Goal: Find specific page/section: Find specific page/section

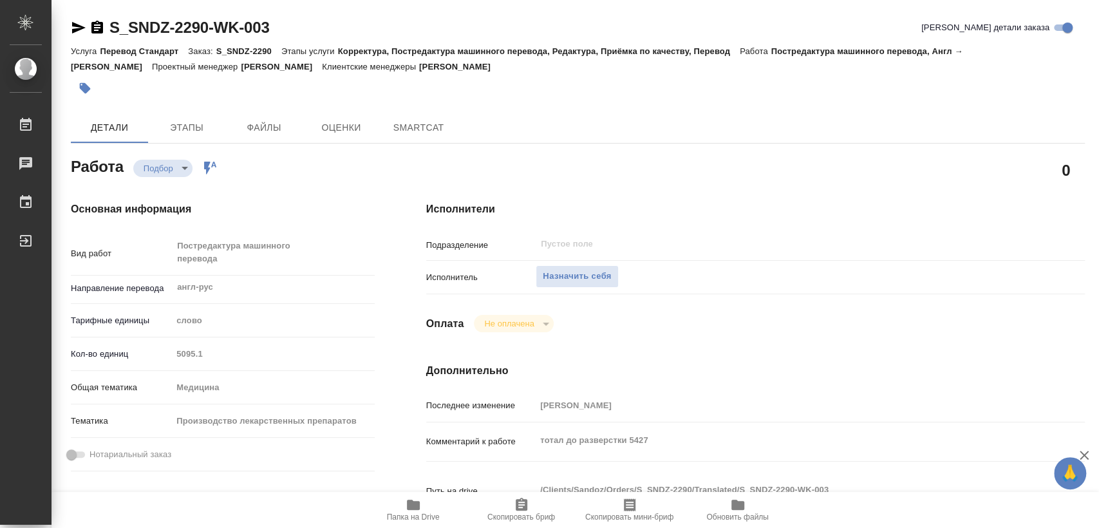
type textarea "x"
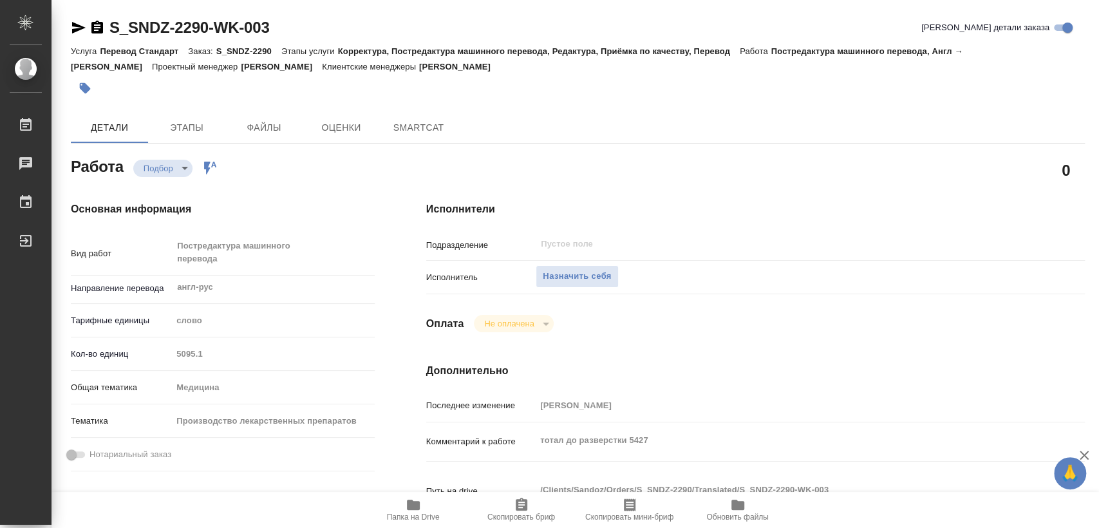
type textarea "x"
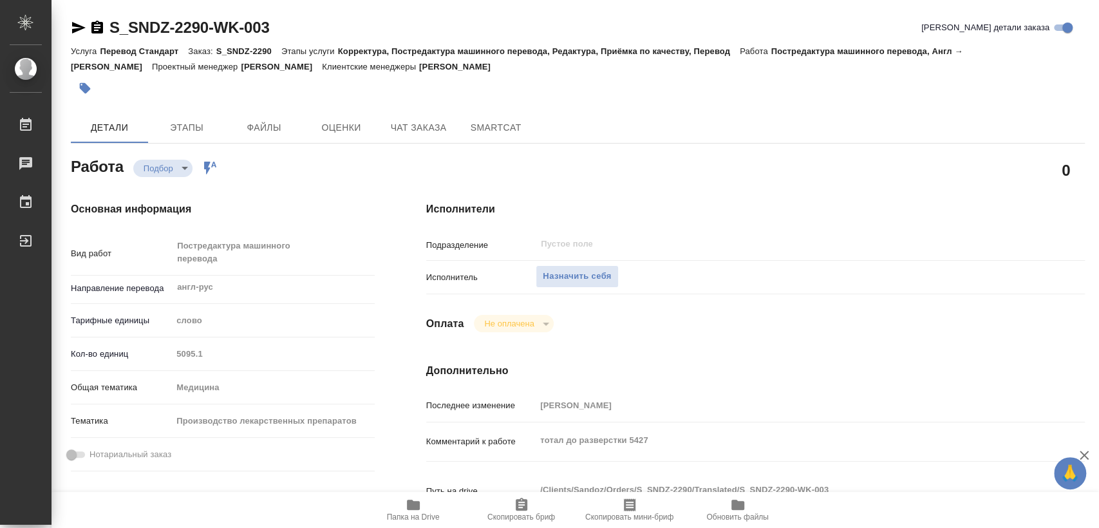
type textarea "x"
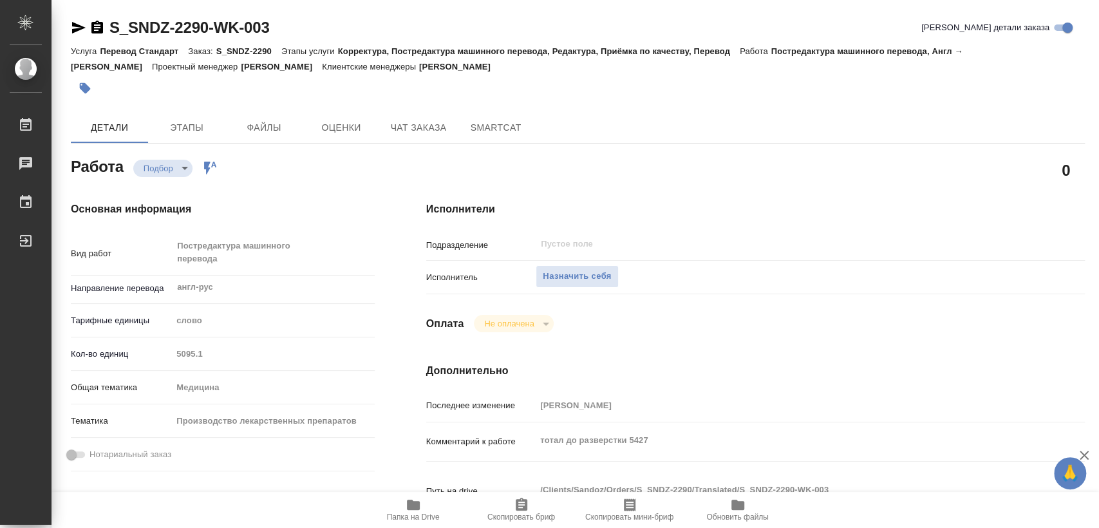
type textarea "x"
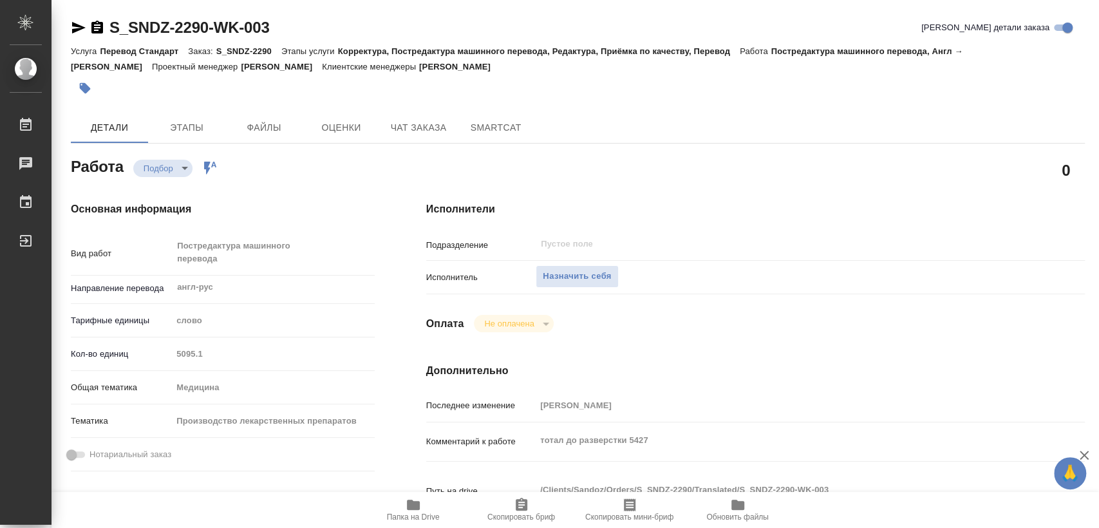
type textarea "x"
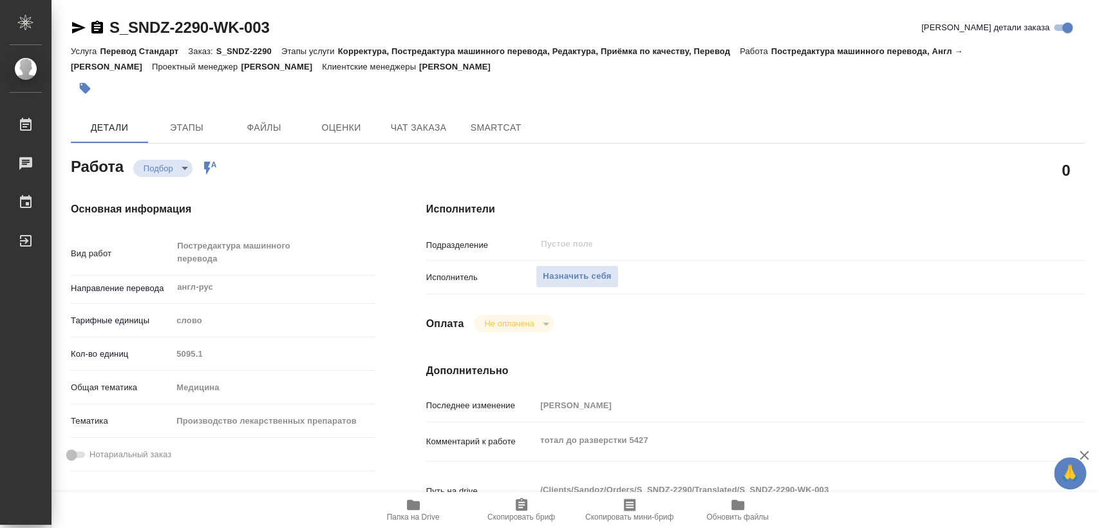
type textarea "x"
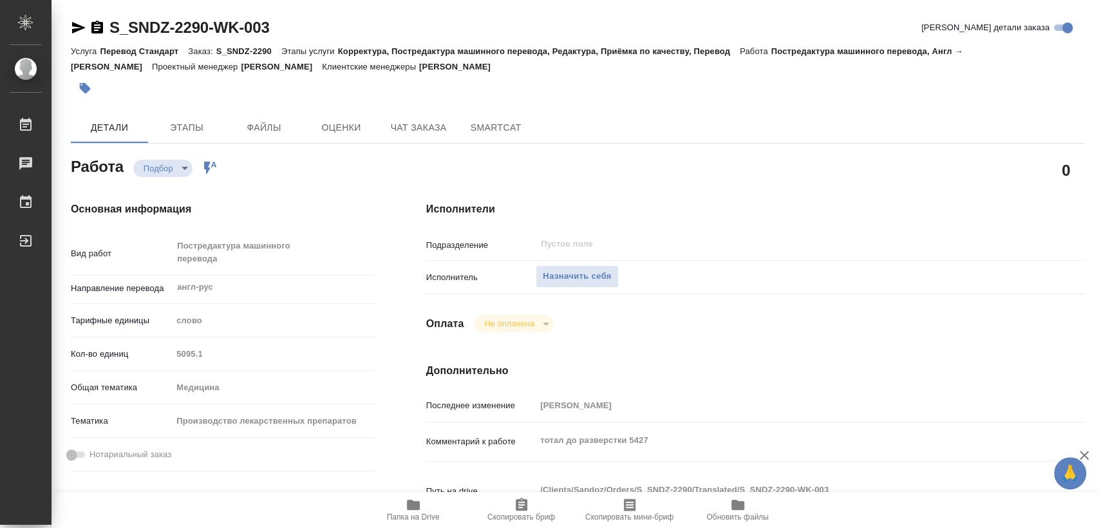
type textarea "x"
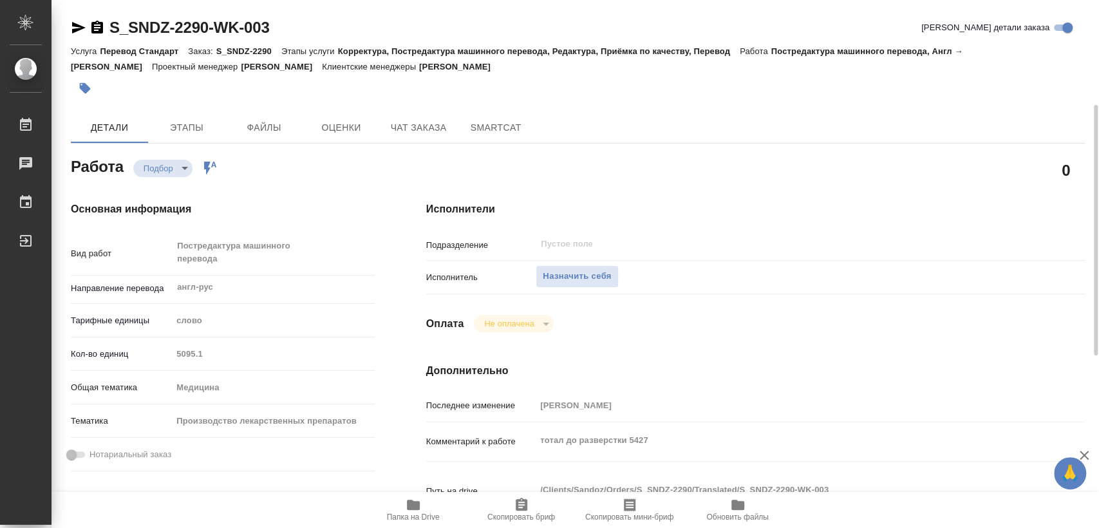
scroll to position [214, 0]
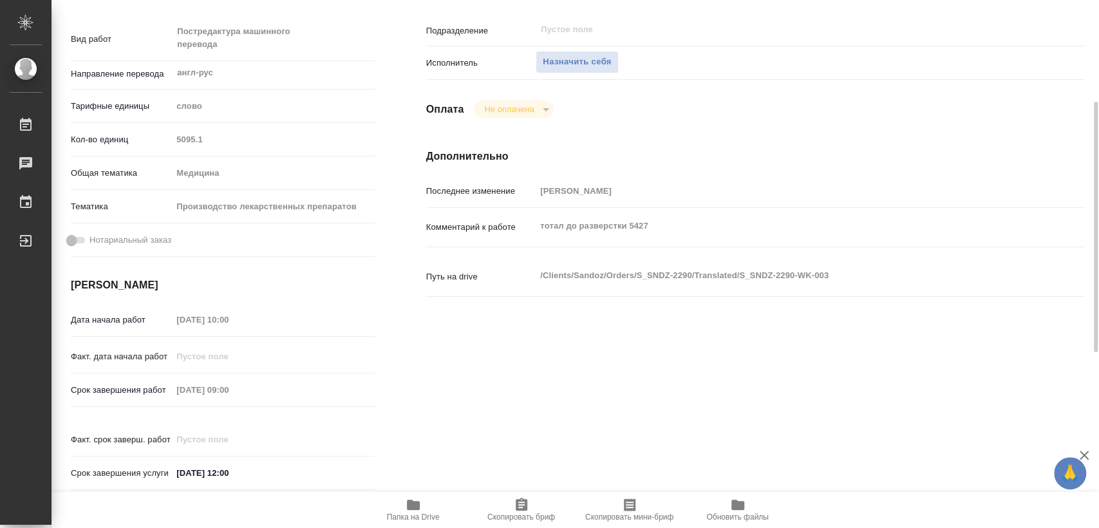
type textarea "x"
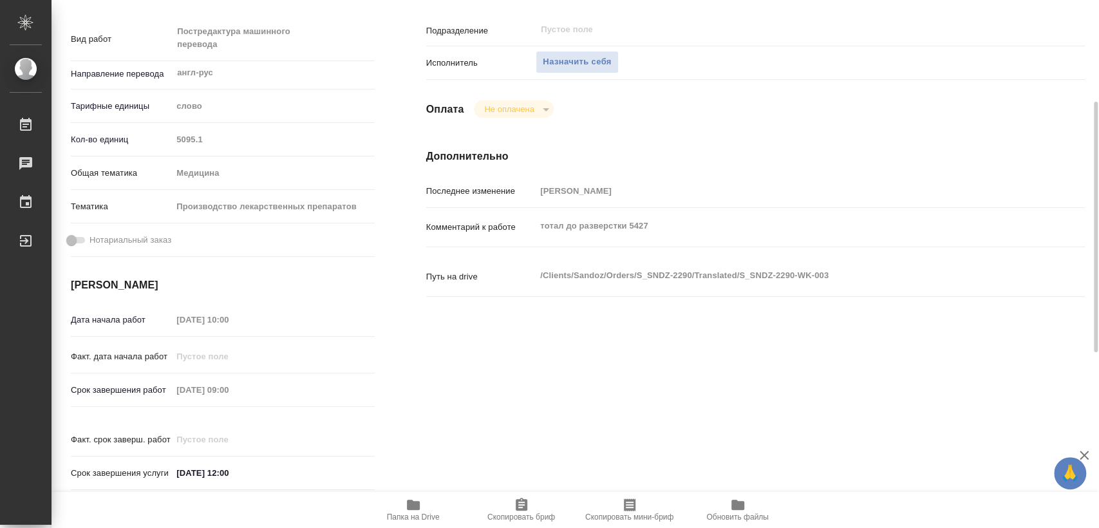
click at [404, 512] on span "Папка на Drive" at bounding box center [413, 516] width 53 height 9
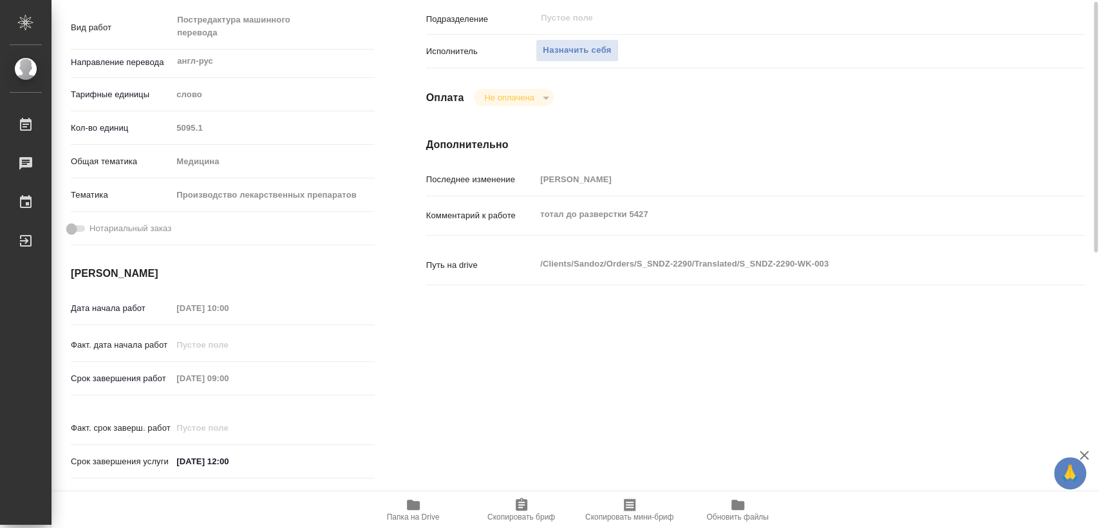
scroll to position [0, 0]
